Goal: Task Accomplishment & Management: Manage account settings

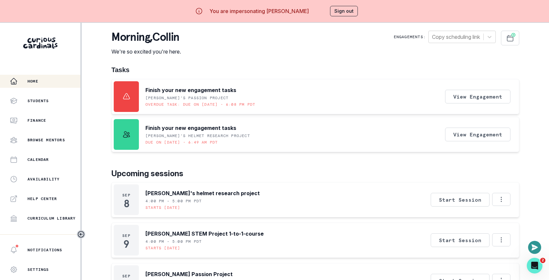
scroll to position [178, 0]
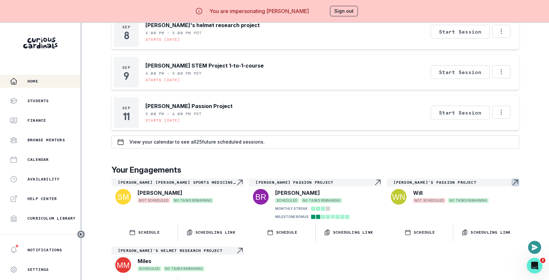
click at [450, 180] on p "[PERSON_NAME]'s Passion Project" at bounding box center [453, 182] width 118 height 5
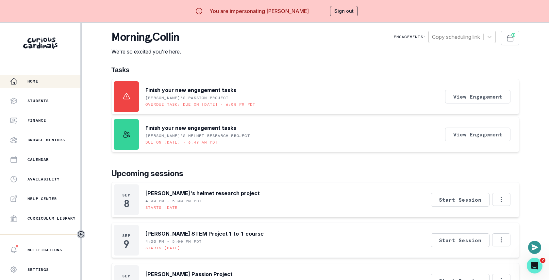
drag, startPoint x: 199, startPoint y: 107, endPoint x: 261, endPoint y: 105, distance: 62.2
click at [255, 105] on div "Finish your new engagement tasks [PERSON_NAME]'s Passion Project Overdue task: …" at bounding box center [200, 96] width 110 height 31
click at [255, 107] on p "Overdue task: Due on [DATE] • 6:08 PM PDT" at bounding box center [200, 104] width 110 height 5
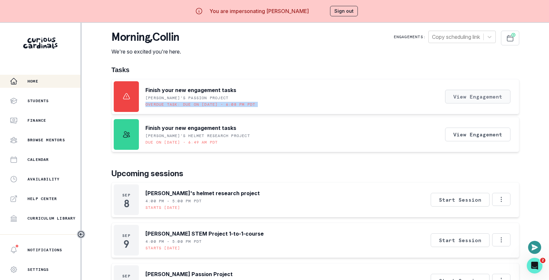
click at [484, 100] on button "View Engagement" at bounding box center [477, 97] width 65 height 14
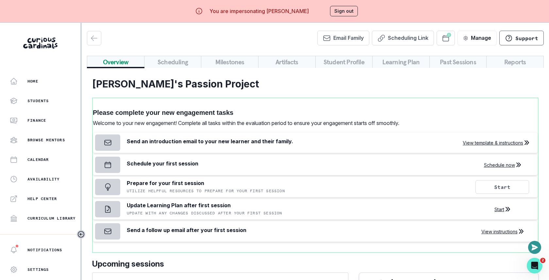
scroll to position [61, 0]
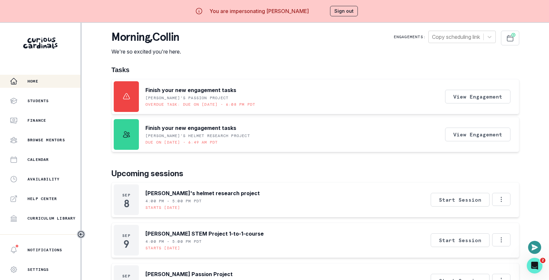
click at [335, 14] on button "Sign out" at bounding box center [344, 11] width 28 height 10
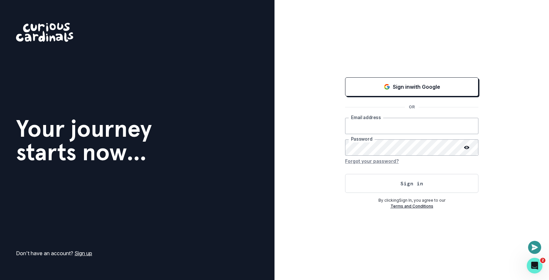
type input "[EMAIL_ADDRESS][DOMAIN_NAME]"
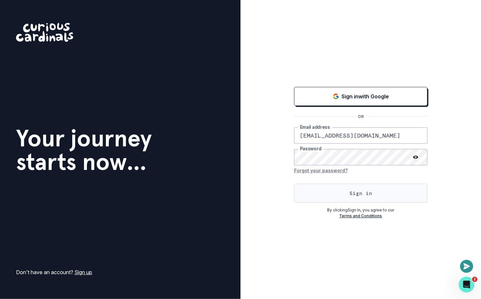
click at [314, 190] on button "Sign in" at bounding box center [360, 193] width 133 height 19
